Goal: Task Accomplishment & Management: Use online tool/utility

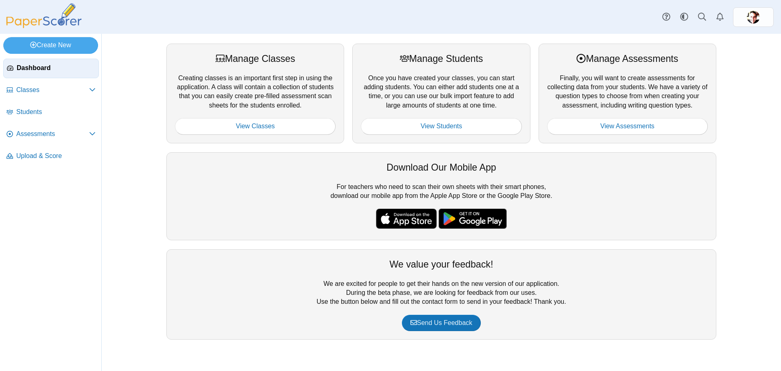
click at [32, 68] on span "Dashboard" at bounding box center [56, 67] width 79 height 9
click at [40, 149] on link "Upload & Score" at bounding box center [51, 156] width 96 height 20
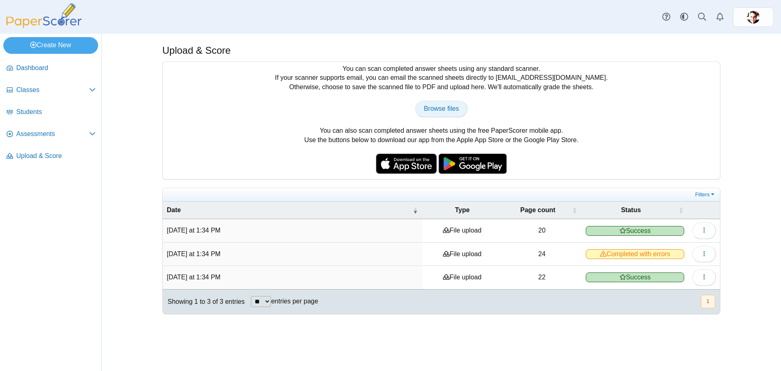
click at [446, 108] on span "Browse files" at bounding box center [441, 108] width 35 height 7
type input "**********"
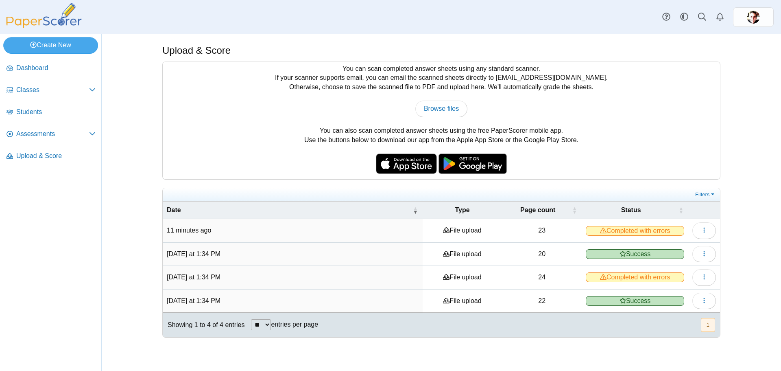
click at [612, 231] on span "Completed with errors" at bounding box center [635, 231] width 98 height 10
click at [708, 230] on button "button" at bounding box center [705, 230] width 24 height 16
click at [645, 245] on link "View scanned pages" at bounding box center [667, 248] width 98 height 12
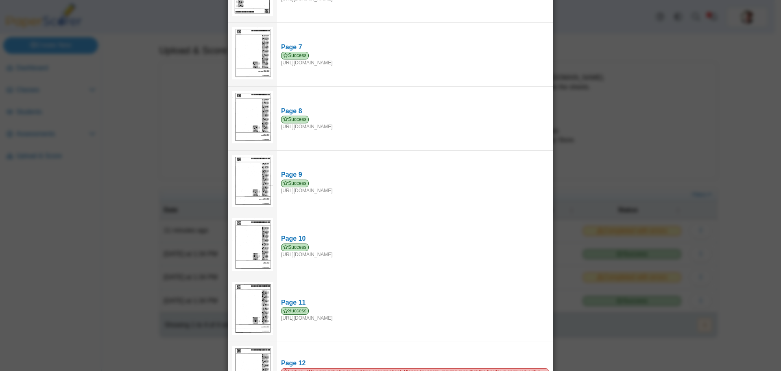
scroll to position [469, 0]
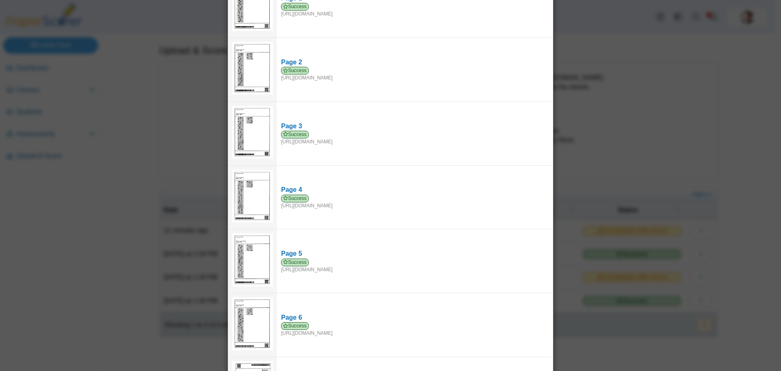
scroll to position [0, 0]
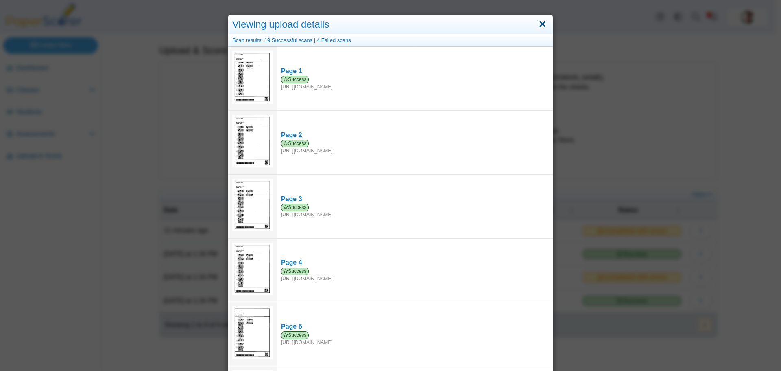
click at [537, 24] on link "Close" at bounding box center [542, 24] width 13 height 14
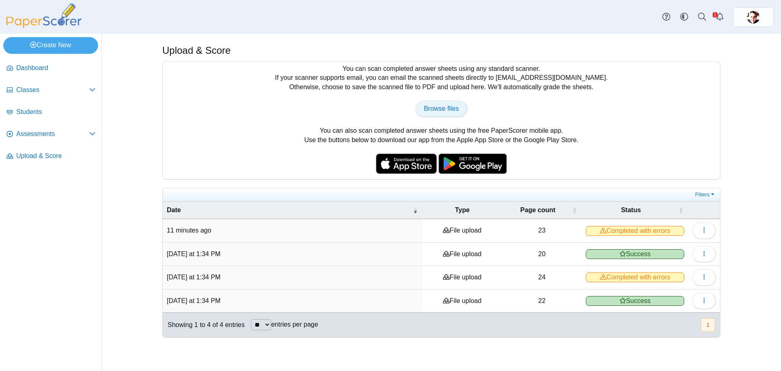
click at [451, 105] on span "Browse files" at bounding box center [441, 108] width 35 height 7
type input "**********"
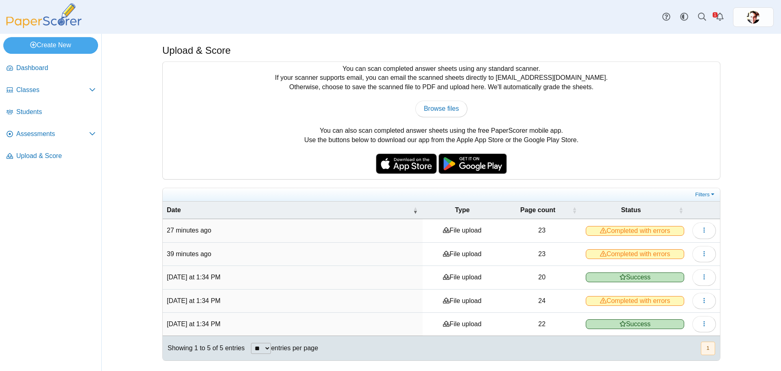
click at [611, 228] on span "Completed with errors" at bounding box center [635, 231] width 98 height 10
click at [699, 228] on button "button" at bounding box center [705, 230] width 24 height 16
click at [664, 244] on link "View scanned pages" at bounding box center [667, 248] width 98 height 12
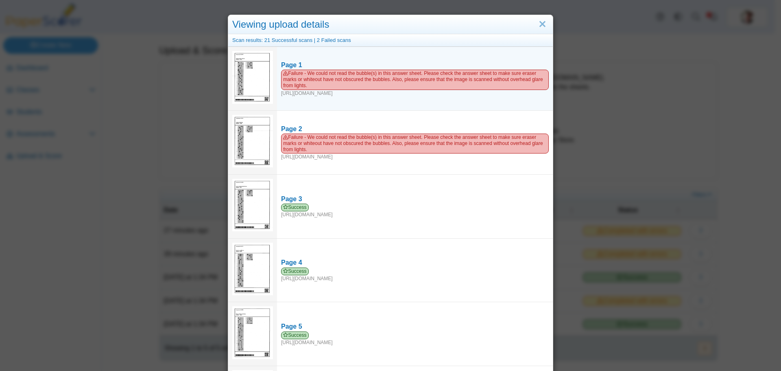
click at [251, 76] on img at bounding box center [252, 77] width 41 height 52
click at [258, 74] on img at bounding box center [252, 77] width 41 height 52
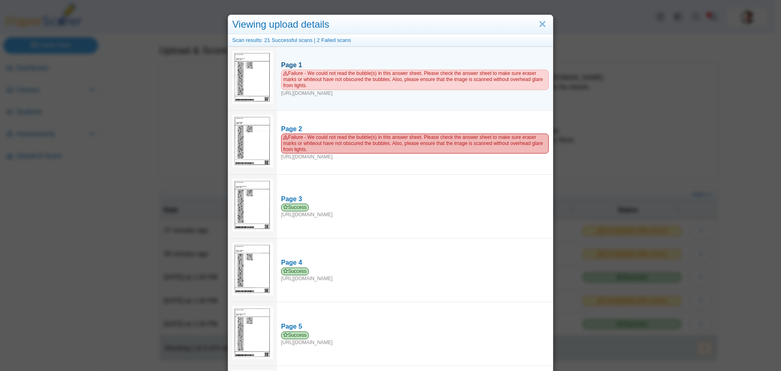
click at [285, 75] on use at bounding box center [285, 73] width 5 height 4
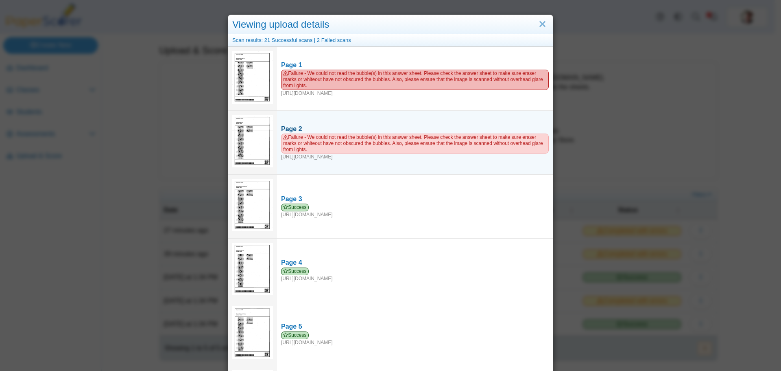
click at [306, 135] on span "Failure - We could not read the bubble(s) in this answer sheet. Please check th…" at bounding box center [415, 143] width 268 height 20
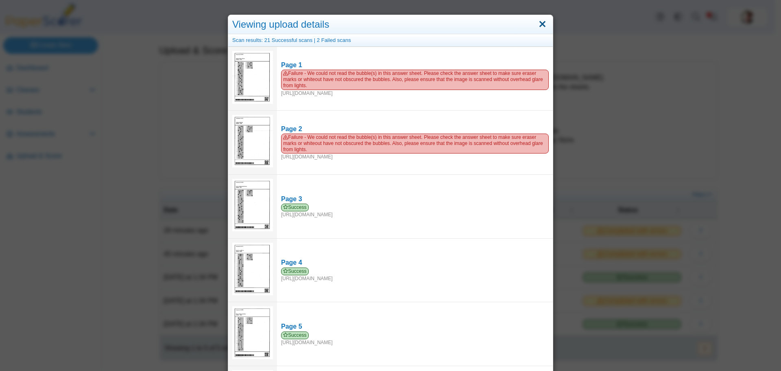
click at [539, 23] on link "Close" at bounding box center [542, 24] width 13 height 14
